Goal: Information Seeking & Learning: Stay updated

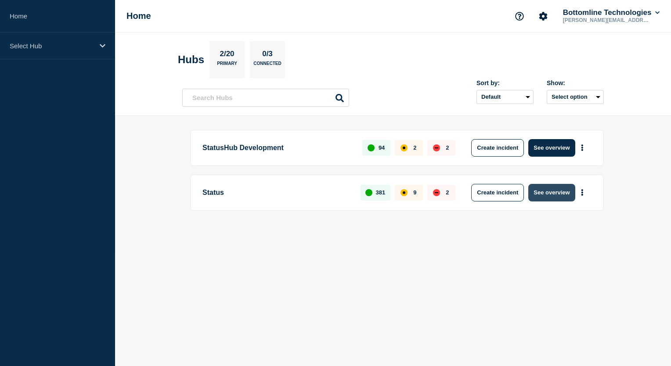
click at [549, 186] on button "See overview" at bounding box center [551, 193] width 47 height 18
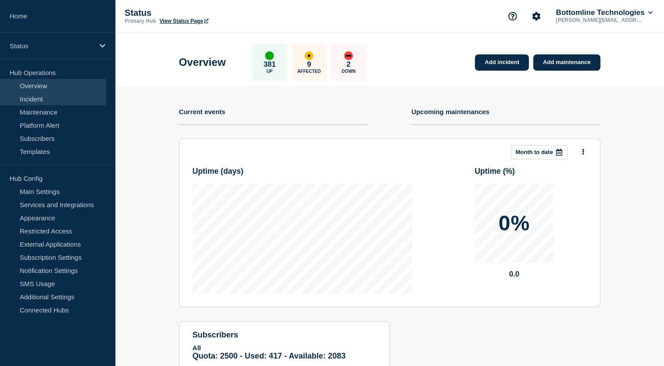
click at [44, 96] on link "Incident" at bounding box center [53, 98] width 106 height 13
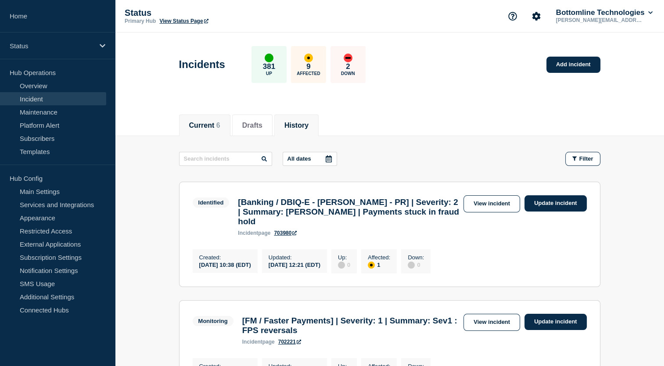
click at [307, 123] on button "History" at bounding box center [297, 126] width 24 height 8
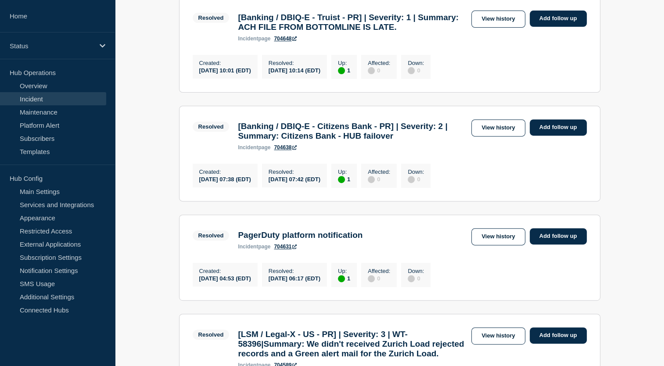
scroll to position [365, 0]
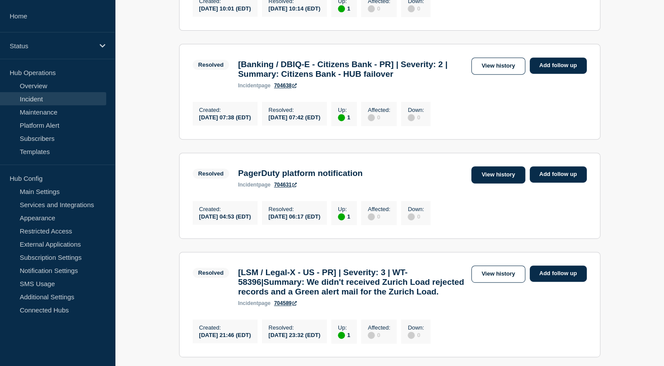
click at [500, 184] on link "View history" at bounding box center [499, 174] width 54 height 17
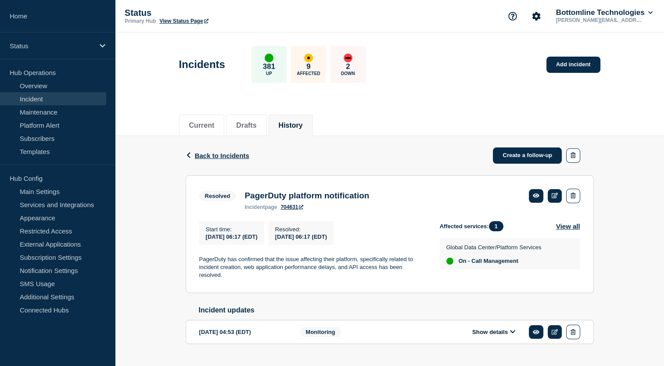
scroll to position [23, 0]
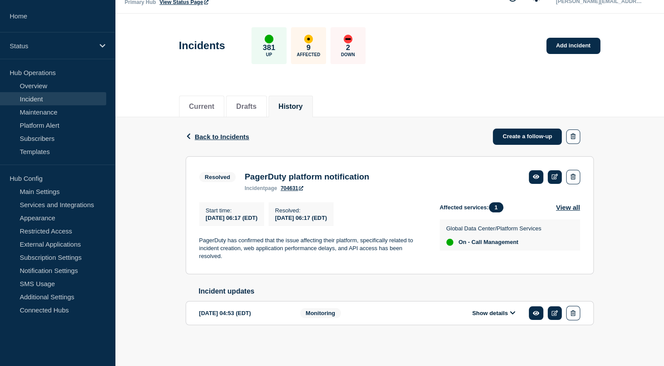
click at [441, 309] on div "Show details" at bounding box center [500, 313] width 160 height 14
click at [515, 312] on icon at bounding box center [512, 313] width 5 height 6
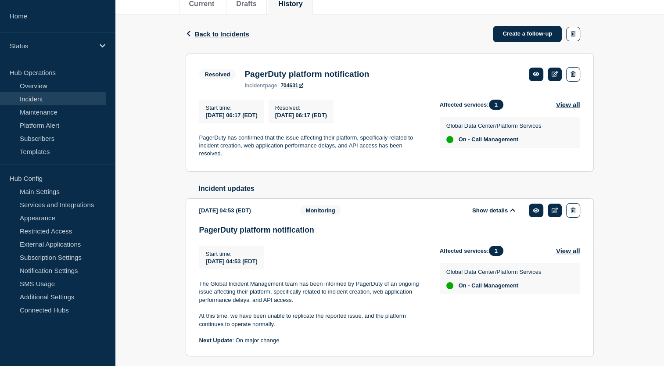
scroll to position [120, 0]
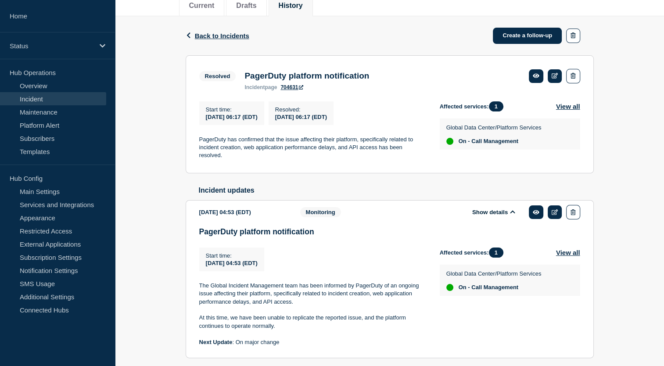
click at [406, 235] on h3 "PagerDuty platform notification" at bounding box center [389, 231] width 381 height 9
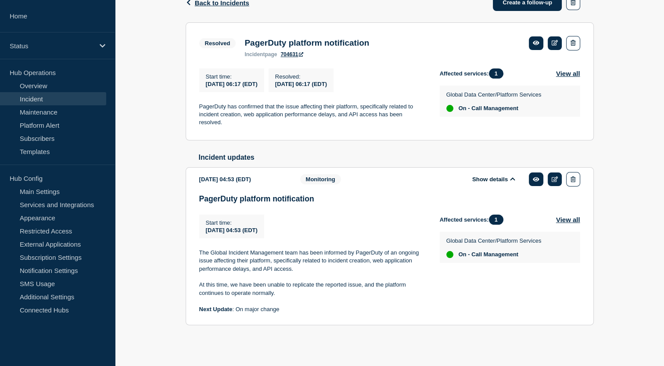
scroll to position [0, 0]
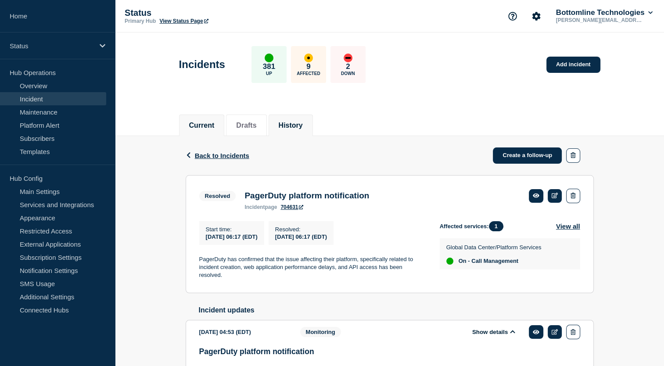
click at [211, 127] on button "Current" at bounding box center [201, 126] width 25 height 8
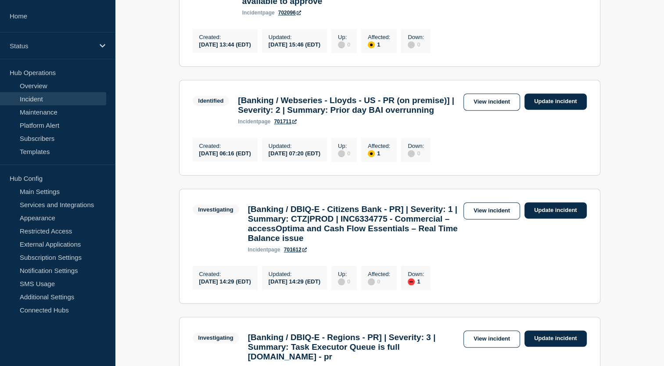
scroll to position [457, 0]
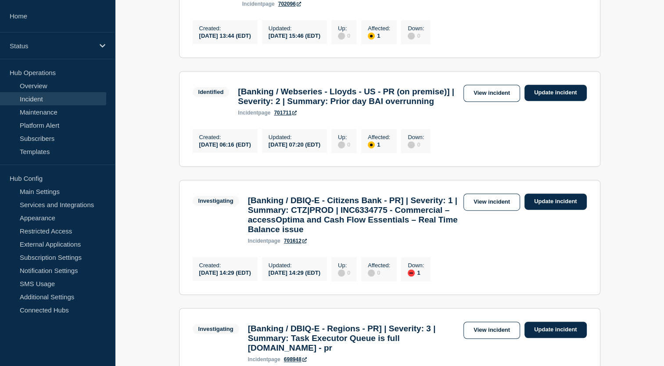
click at [152, 148] on main "All dates Filter Identified 1 Affected [Banking / DBIQ-E - [PERSON_NAME] - PR] …" at bounding box center [389, 52] width 549 height 747
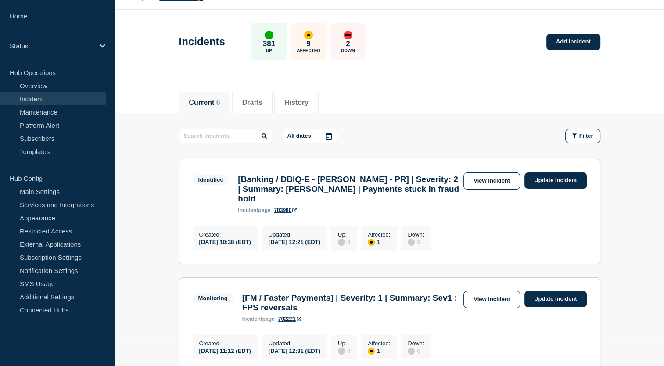
scroll to position [0, 0]
